Goal: Information Seeking & Learning: Check status

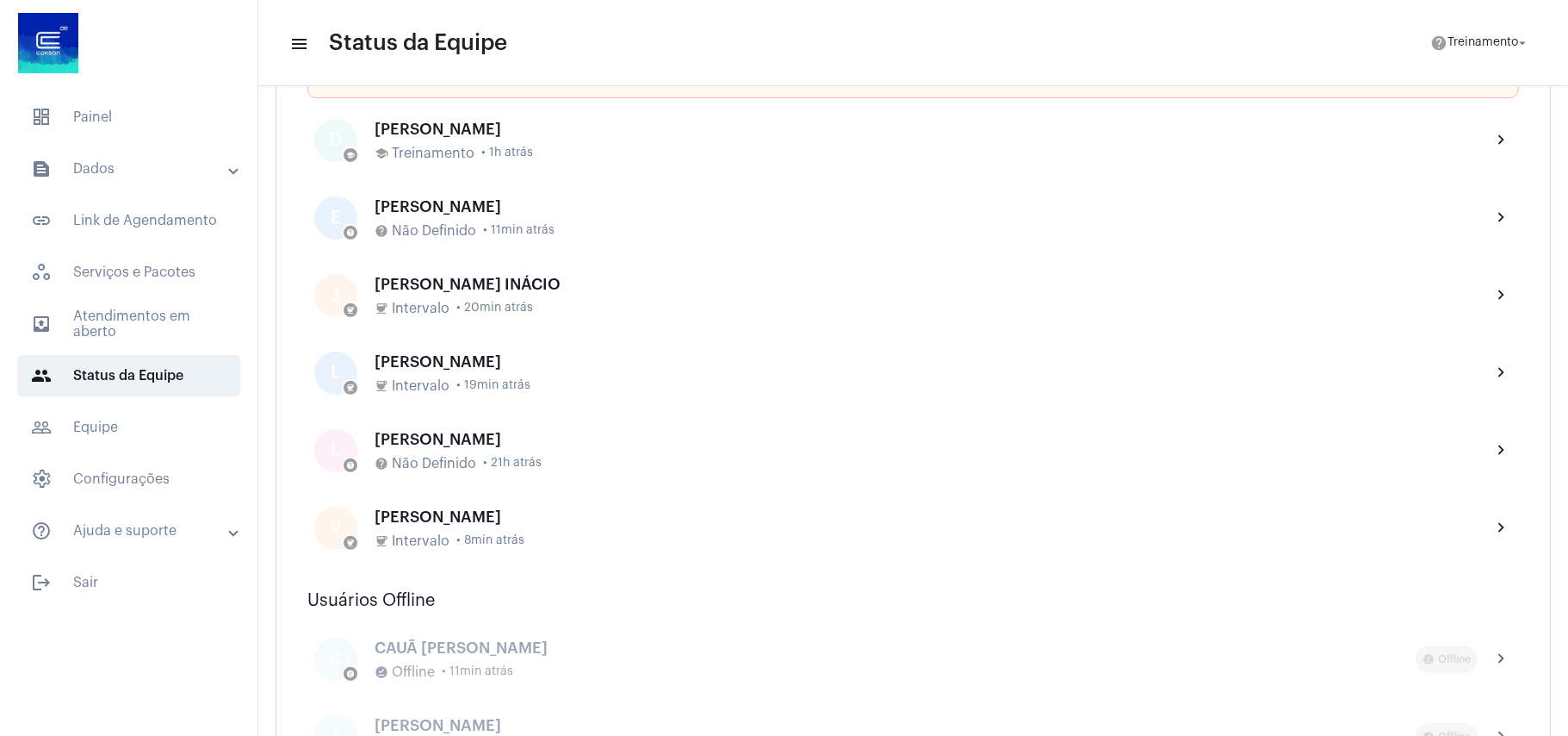
scroll to position [459, 0]
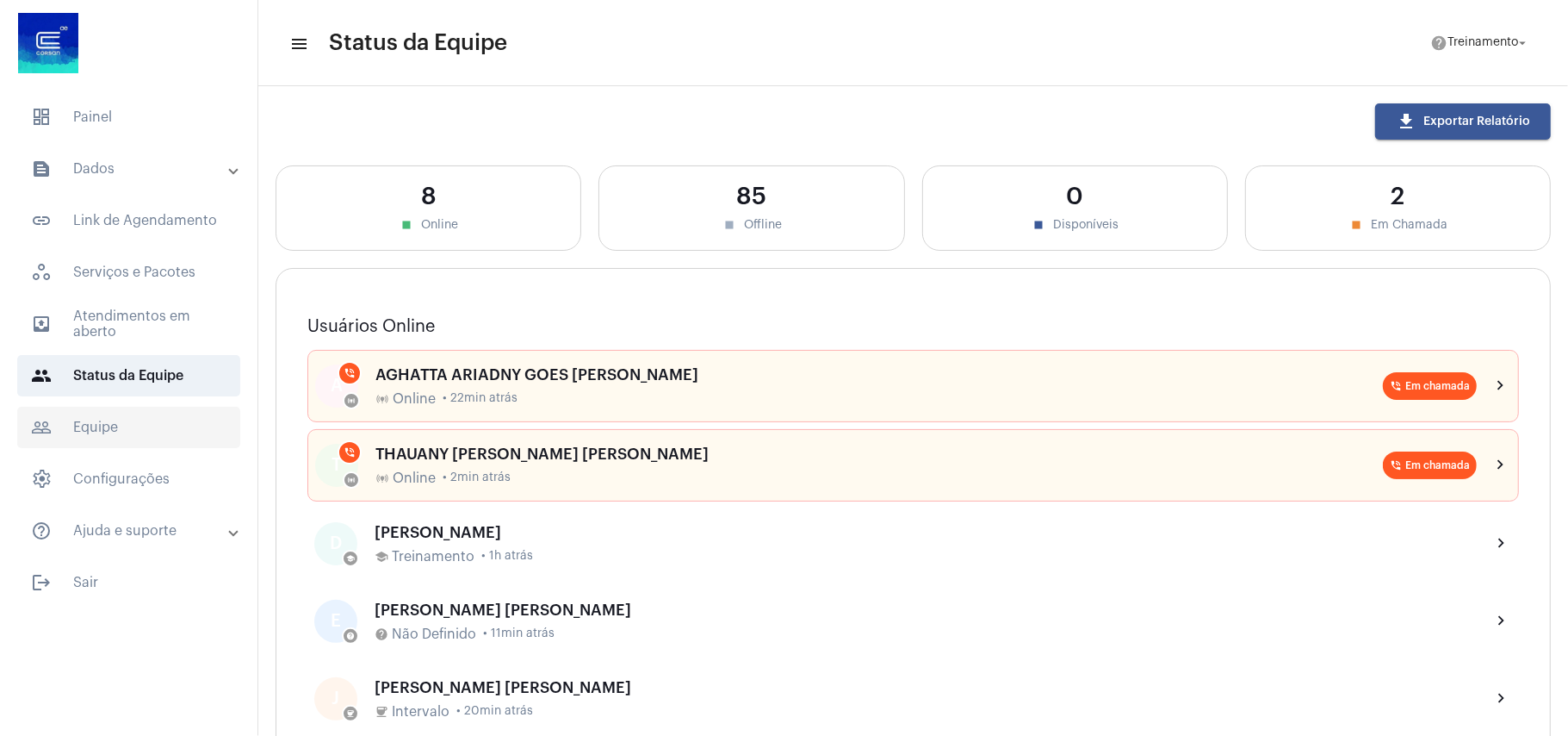
click at [104, 429] on span "people_outline Equipe" at bounding box center [128, 426] width 223 height 41
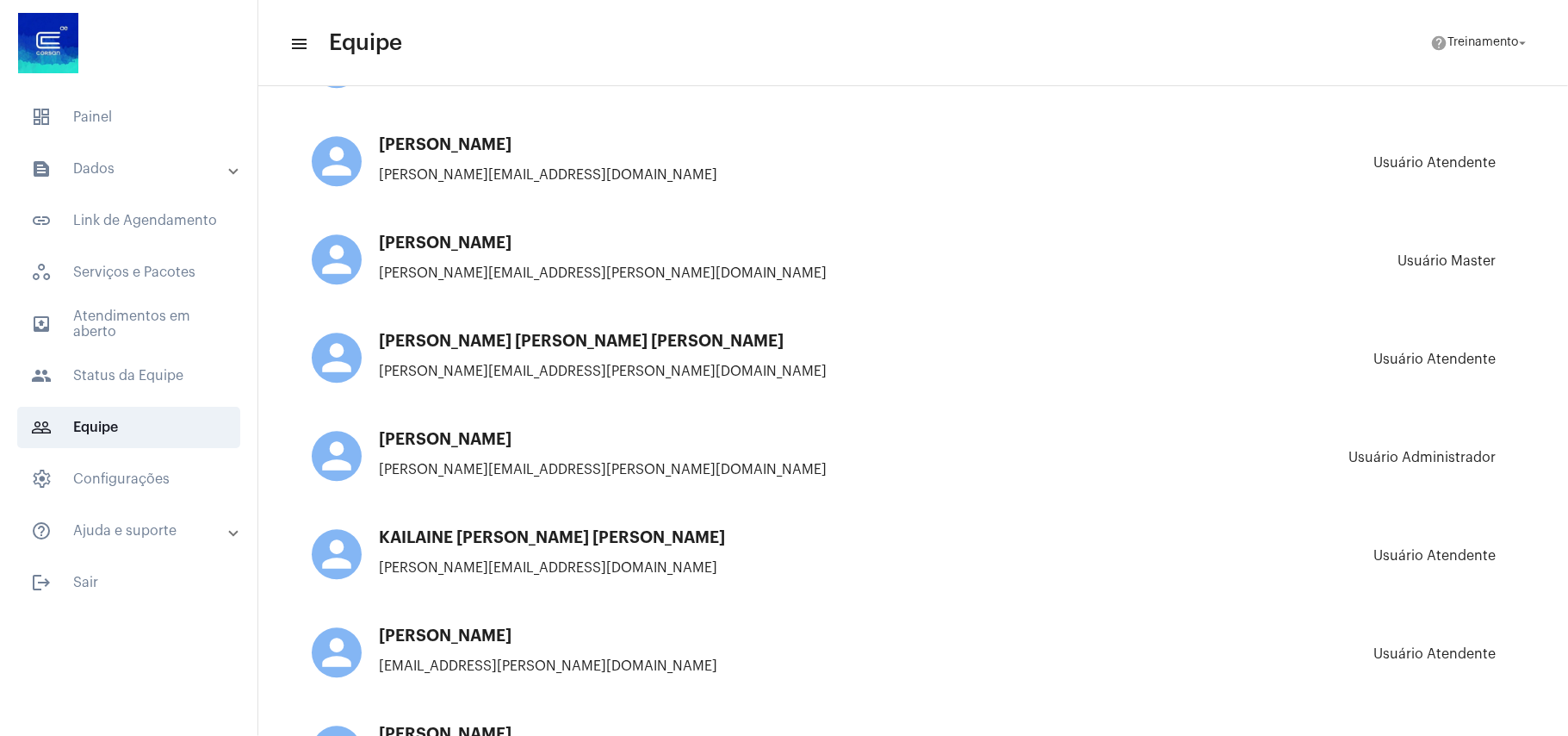
scroll to position [3216, 0]
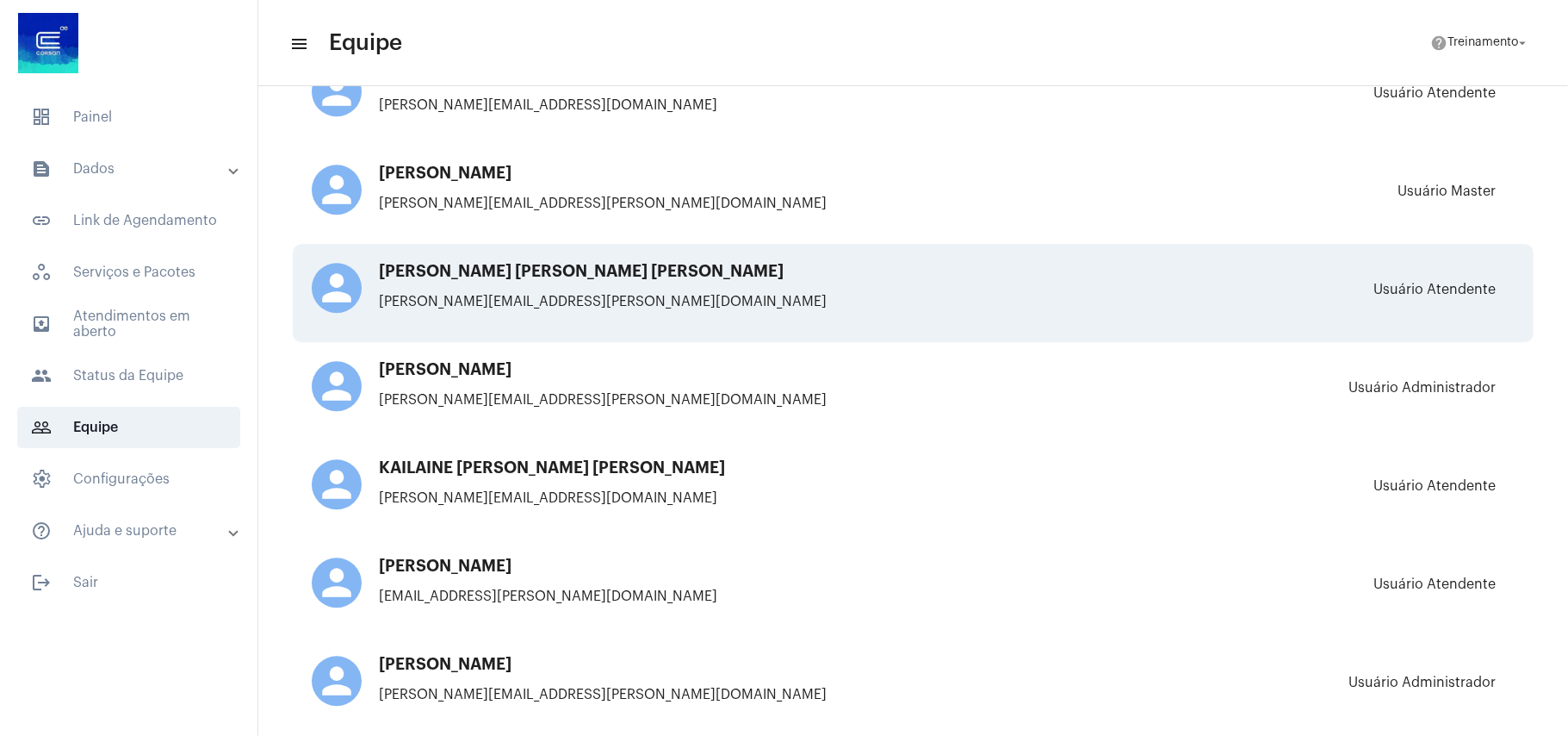
click at [686, 263] on h3 "NICOLAS ALEXANDRE FERREIRA DA SILVA" at bounding box center [613, 271] width 603 height 17
click at [590, 263] on h3 "NICOLAS ALEXANDRE FERREIRA DA SILVA" at bounding box center [613, 271] width 603 height 17
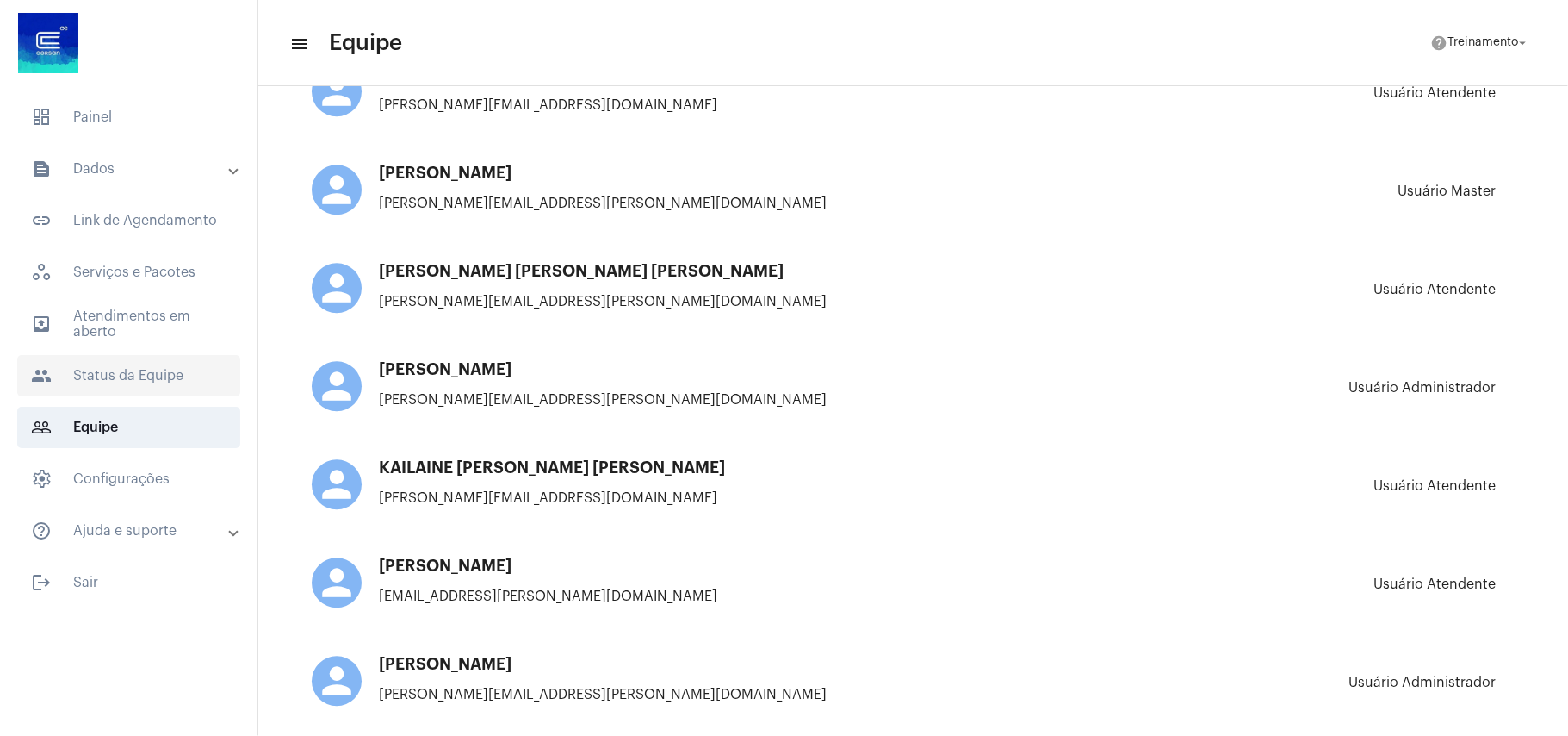
click at [110, 373] on span "people Status da Equipe" at bounding box center [128, 374] width 223 height 41
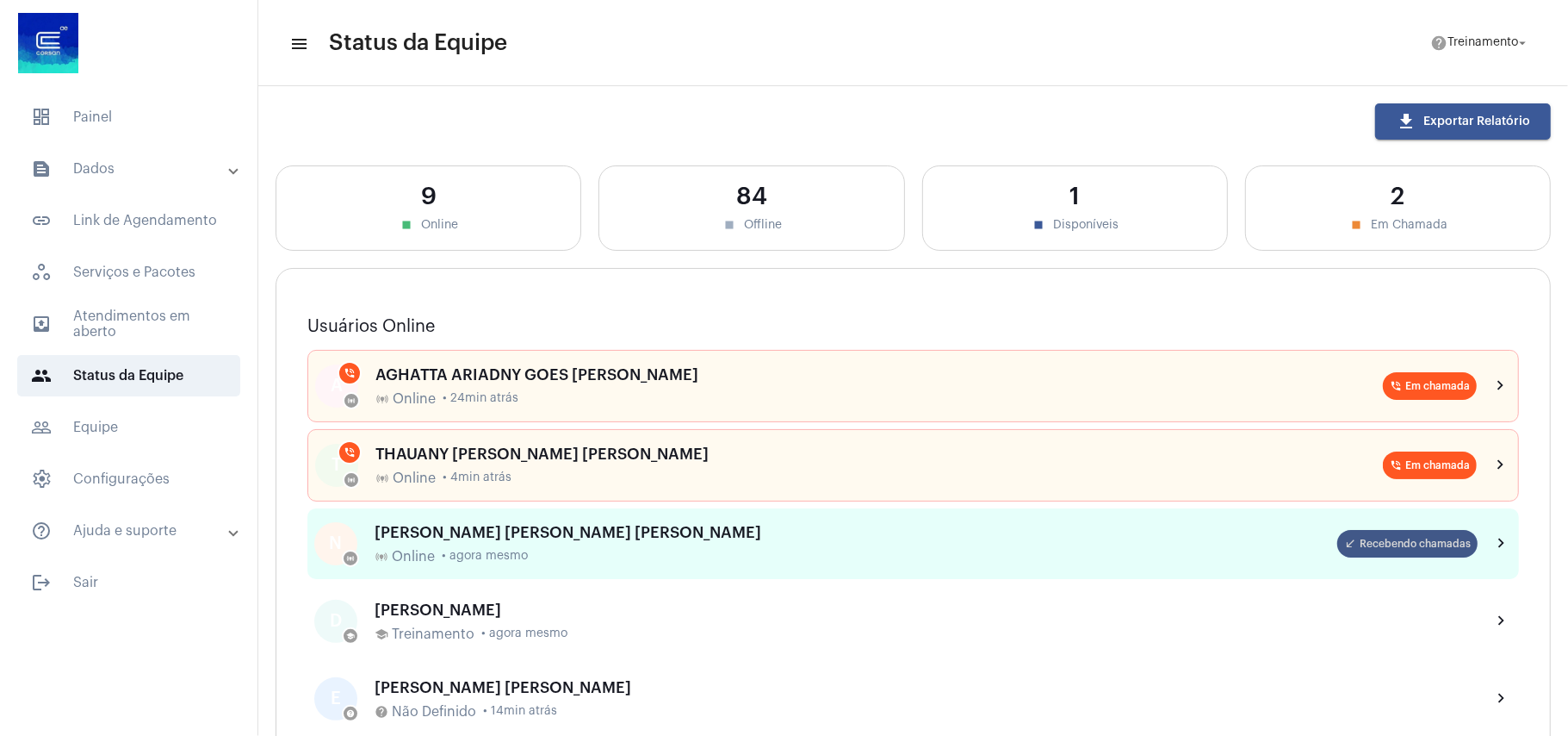
click at [1391, 537] on mat-chip "call_received Recebendo chamadas" at bounding box center [1407, 544] width 141 height 28
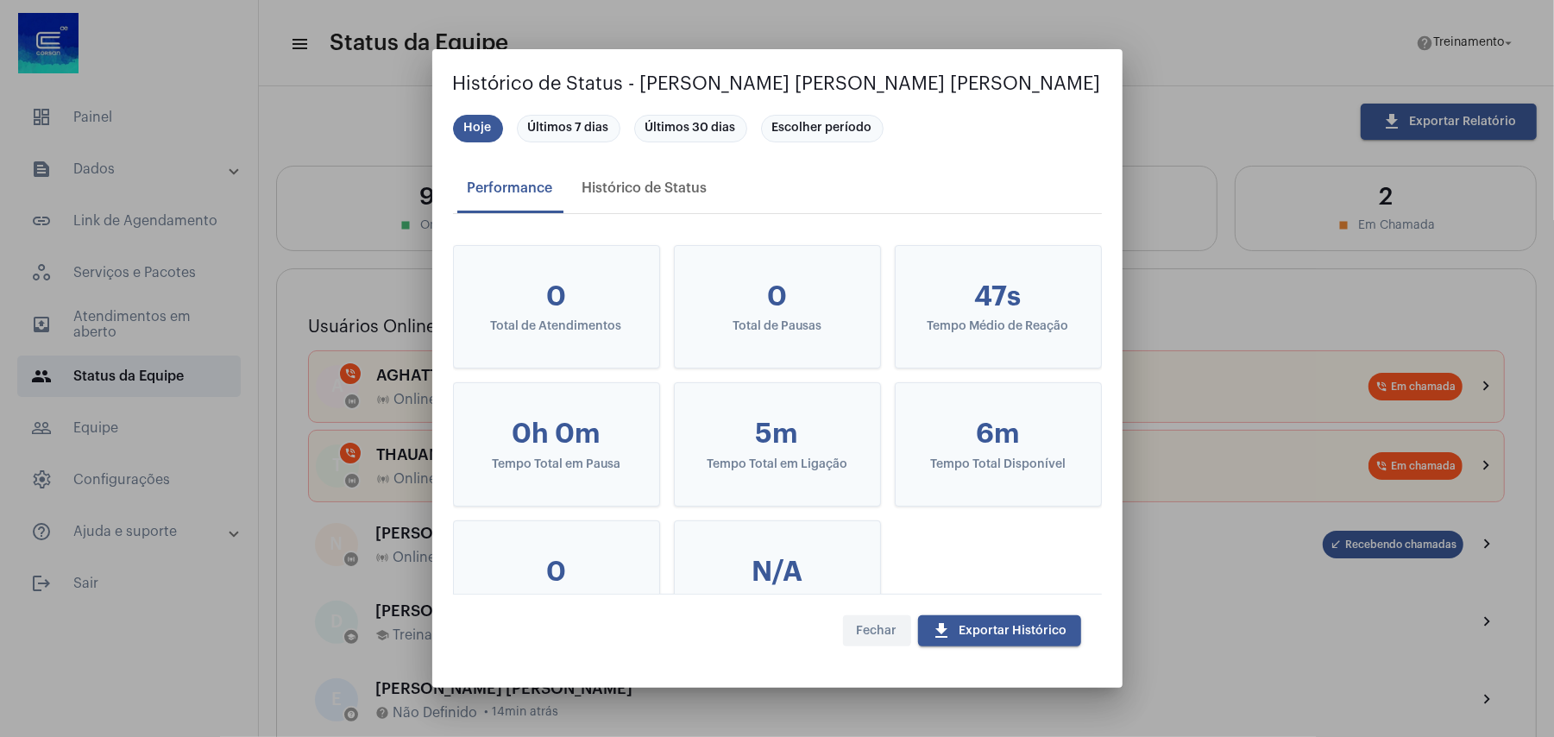
click at [867, 625] on span "Fechar" at bounding box center [877, 631] width 41 height 12
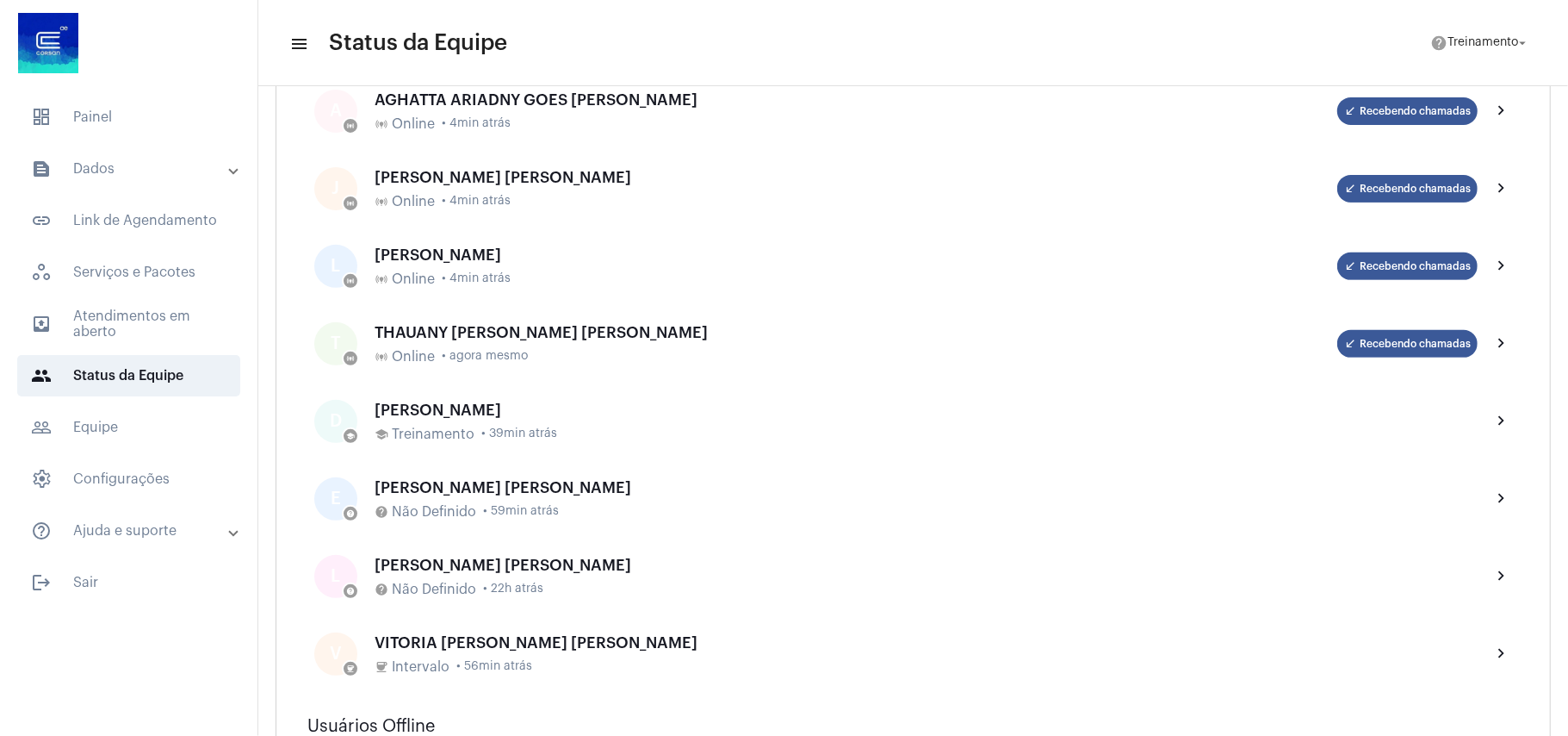
scroll to position [345, 0]
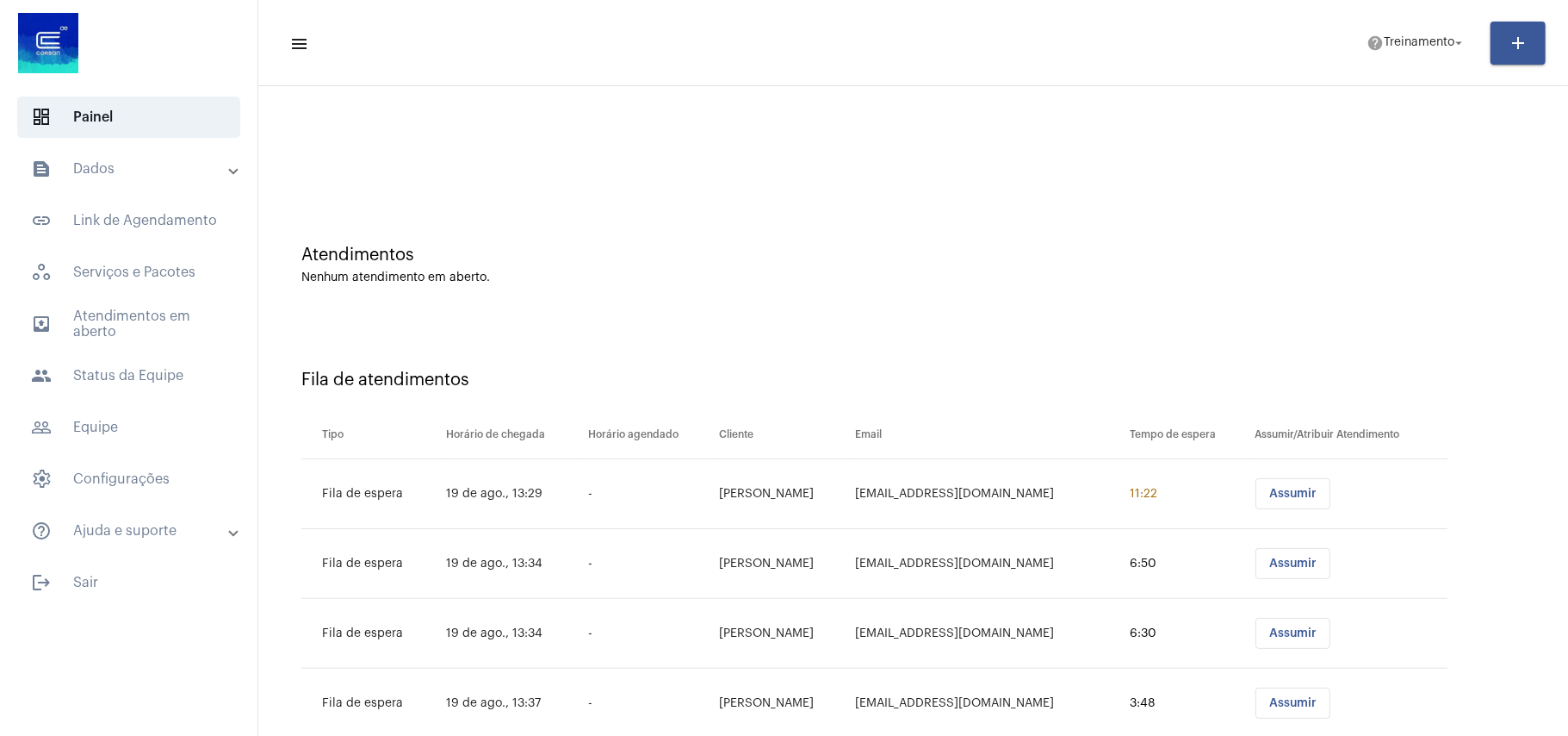
scroll to position [50, 0]
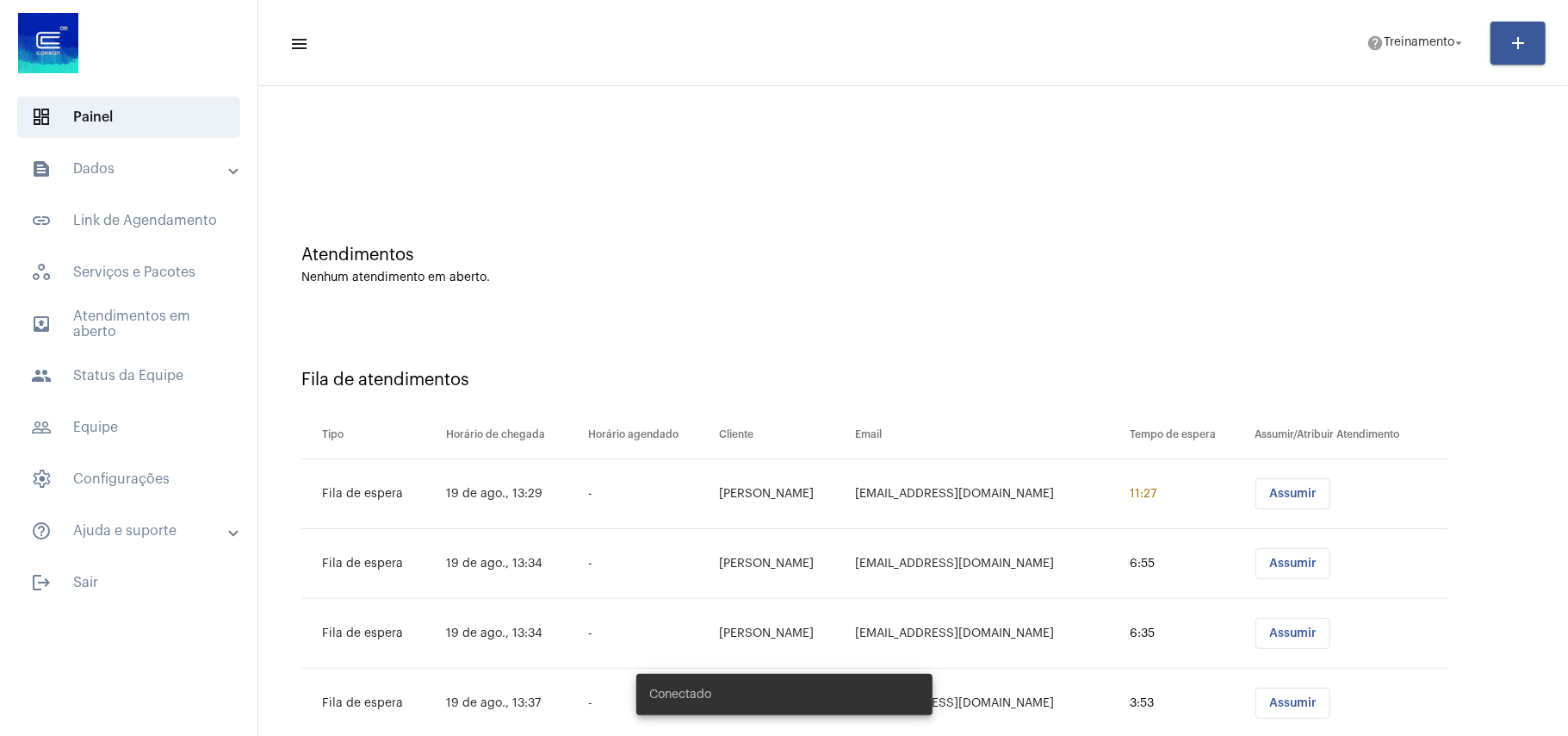
scroll to position [50, 0]
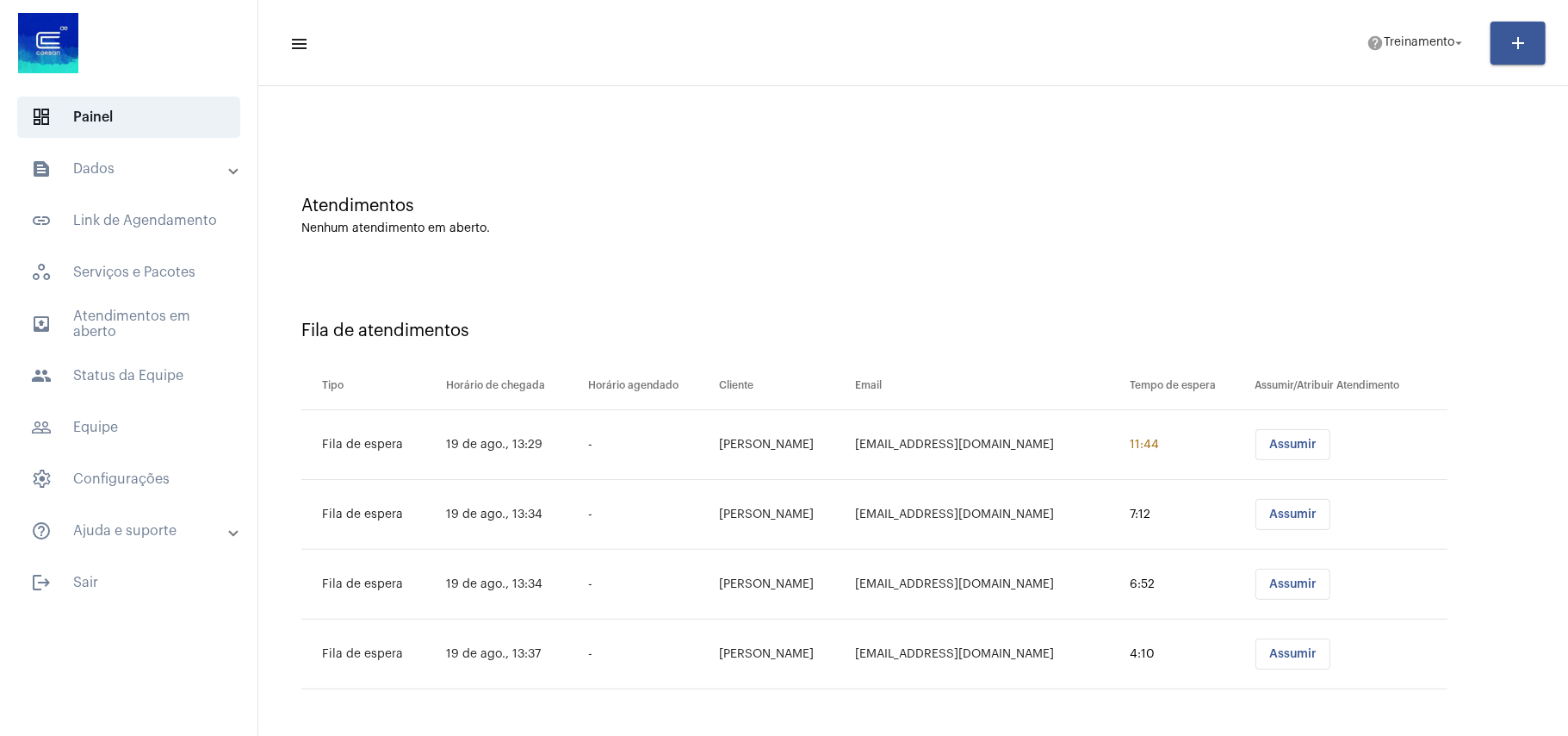
click at [821, 128] on div at bounding box center [912, 95] width 1293 height 99
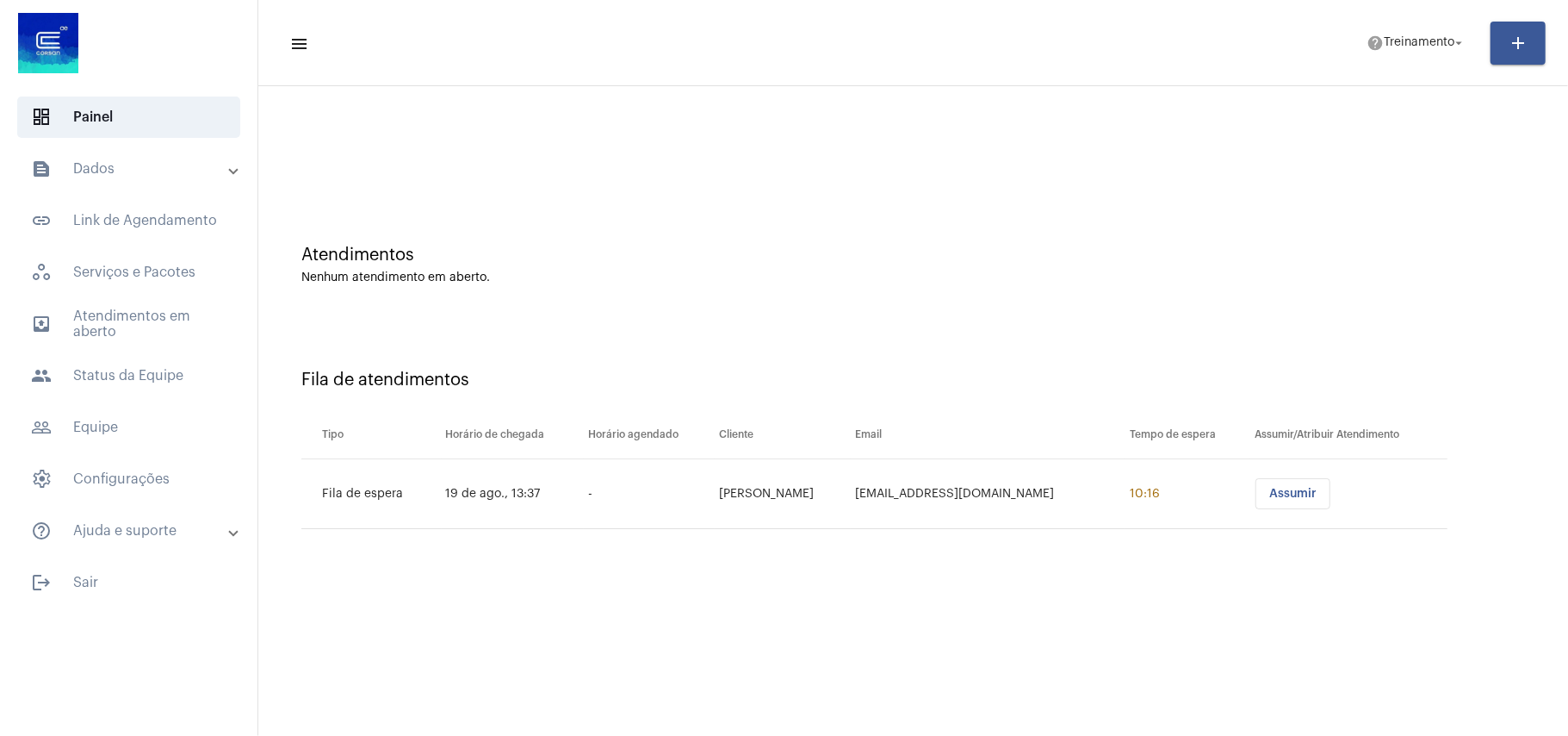
click at [711, 593] on mat-sidenav-content "menu help Treinamento arrow_drop_down add Atendimentos Nenhum atendimento em ab…" at bounding box center [913, 368] width 1309 height 736
